Goal: Task Accomplishment & Management: Complete application form

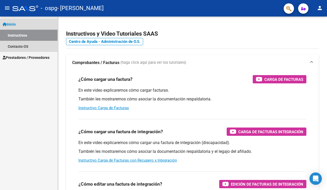
click at [33, 23] on link "Inicio" at bounding box center [28, 24] width 57 height 11
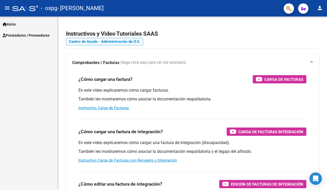
click at [27, 35] on span "Prestadores / Proveedores" at bounding box center [26, 35] width 47 height 6
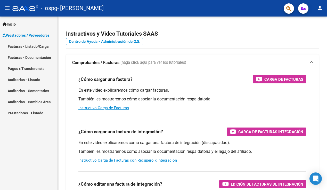
click at [25, 45] on link "Facturas - Listado/Carga" at bounding box center [28, 46] width 57 height 11
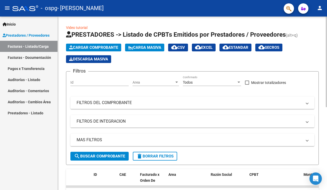
click at [106, 47] on span "Cargar Comprobante" at bounding box center [93, 47] width 49 height 5
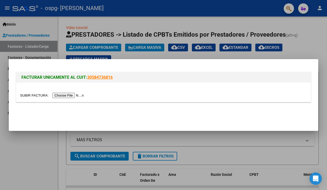
click at [58, 94] on input "file" at bounding box center [52, 94] width 65 height 5
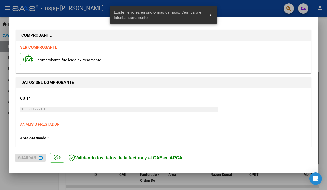
scroll to position [107, 0]
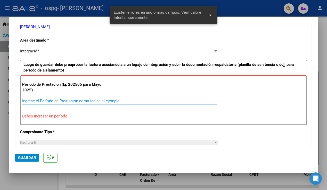
click at [67, 100] on input "Ingrese el Período de Prestación como indica el ejemplo" at bounding box center [119, 100] width 195 height 5
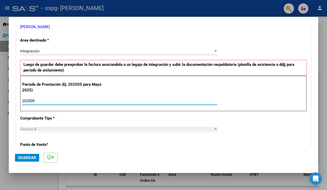
type input "202509"
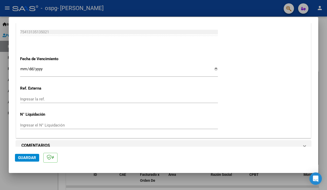
scroll to position [337, 0]
click at [28, 158] on span "Guardar" at bounding box center [27, 157] width 18 height 5
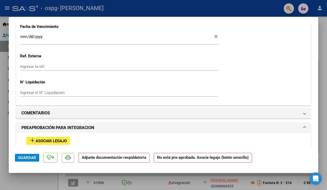
scroll to position [395, 0]
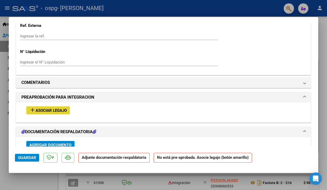
click at [60, 108] on span "Asociar Legajo" at bounding box center [51, 110] width 31 height 5
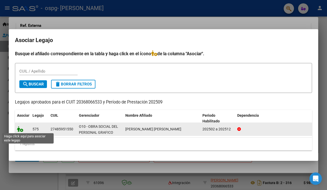
click at [19, 129] on icon at bounding box center [20, 129] width 6 height 6
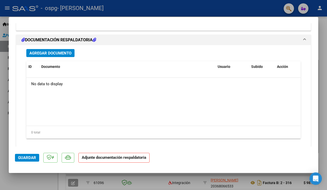
scroll to position [566, 0]
click at [126, 158] on strong "Adjunte documentación respaldatoria" at bounding box center [114, 157] width 64 height 5
click at [103, 160] on p "Adjunte documentación respaldatoria" at bounding box center [113, 157] width 71 height 10
click at [110, 155] on strong "Adjunte documentación respaldatoria" at bounding box center [114, 157] width 64 height 5
click at [22, 158] on span "Guardar" at bounding box center [27, 157] width 18 height 5
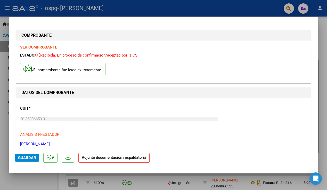
scroll to position [0, 0]
click at [121, 156] on strong "Adjunte documentación respaldatoria" at bounding box center [114, 157] width 64 height 5
click at [51, 47] on strong "VER COMPROBANTE" at bounding box center [38, 47] width 37 height 5
click at [323, 37] on div at bounding box center [163, 95] width 327 height 190
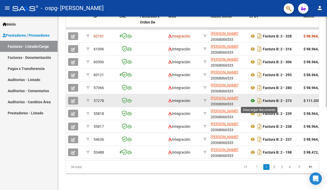
scroll to position [158, 0]
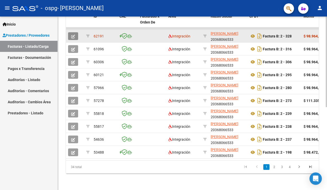
click at [73, 36] on icon "button" at bounding box center [73, 37] width 4 height 4
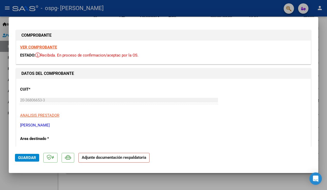
click at [116, 155] on strong "Adjunte documentación respaldatoria" at bounding box center [114, 157] width 64 height 5
click at [3, 83] on div at bounding box center [163, 95] width 327 height 190
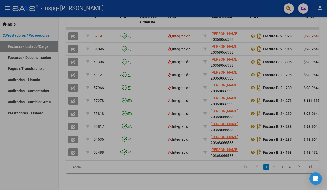
type input "$ 0,00"
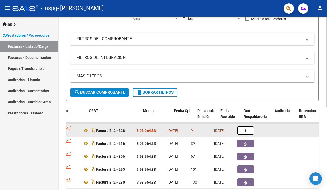
scroll to position [0, 169]
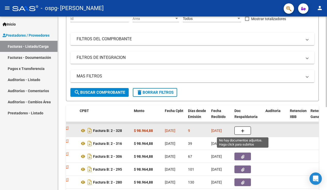
click at [243, 130] on icon "button" at bounding box center [243, 131] width 4 height 4
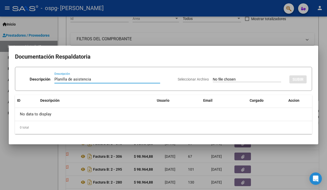
type input "Planilla de asistencia"
click at [219, 77] on input "Seleccionar Archivo" at bounding box center [246, 79] width 68 height 5
click at [255, 79] on input "Seleccionar Archivo" at bounding box center [246, 79] width 68 height 5
type input "C:\fakepath\planilla [PERSON_NAME] [DATE].pdf"
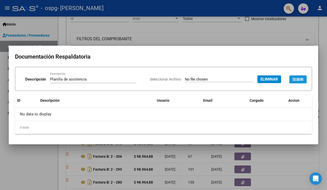
click at [295, 78] on span "SUBIR" at bounding box center [297, 79] width 11 height 5
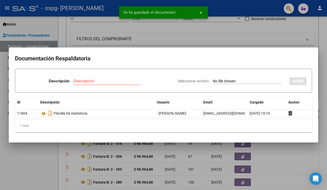
click at [304, 150] on div at bounding box center [163, 95] width 327 height 190
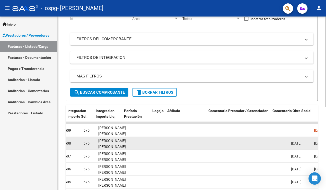
scroll to position [0, 532]
